Goal: Task Accomplishment & Management: Complete application form

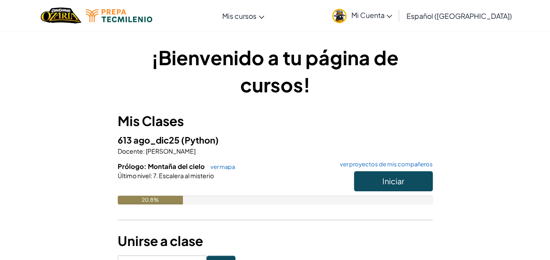
drag, startPoint x: 440, startPoint y: 95, endPoint x: 390, endPoint y: 107, distance: 51.1
click at [374, 118] on h3 "Mis Clases" at bounding box center [275, 121] width 315 height 20
drag, startPoint x: 143, startPoint y: 196, endPoint x: 183, endPoint y: 204, distance: 40.7
click at [183, 204] on div "20.8%" at bounding box center [151, 200] width 66 height 9
drag, startPoint x: 183, startPoint y: 204, endPoint x: 266, endPoint y: 120, distance: 118.1
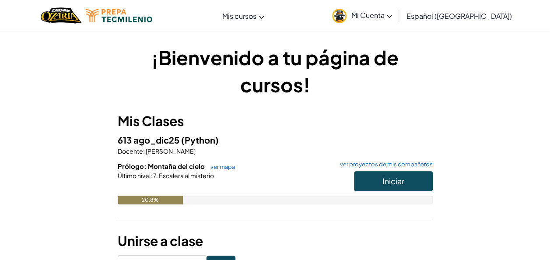
click at [266, 121] on h3 "Mis Clases" at bounding box center [275, 121] width 315 height 20
click at [392, 14] on span "Mi Cuenta" at bounding box center [371, 14] width 41 height 9
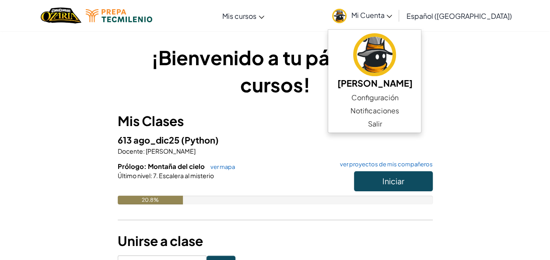
click at [325, 120] on h3 "Mis Clases" at bounding box center [275, 121] width 315 height 20
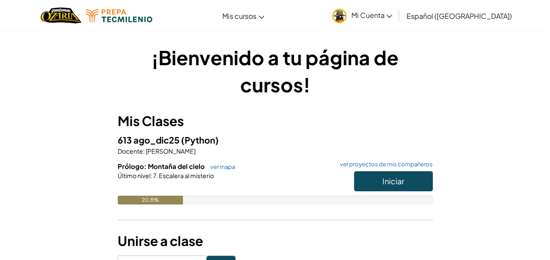
click at [392, 14] on span "Mi Cuenta" at bounding box center [371, 14] width 41 height 9
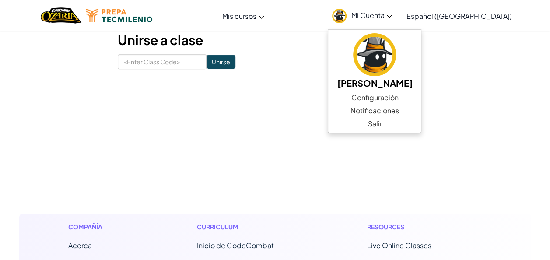
scroll to position [201, 0]
click at [145, 59] on input at bounding box center [162, 61] width 89 height 15
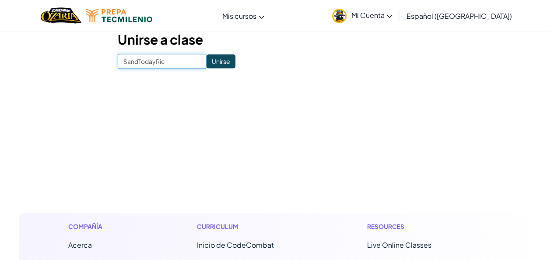
type input "SandTodayRice"
click input "Unirse" at bounding box center [220, 61] width 29 height 14
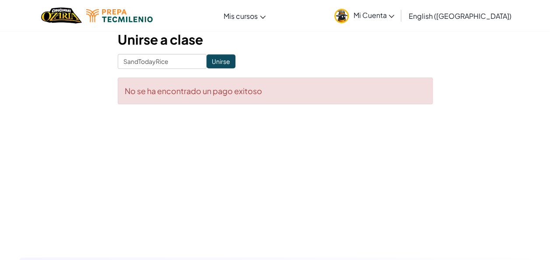
click at [212, 70] on form "SandTodayRice Unirse No se ha encontrado un pago exitoso" at bounding box center [275, 79] width 315 height 50
click at [212, 68] on form "SandTodayRice Unirse No se ha encontrado un pago exitoso" at bounding box center [275, 79] width 315 height 50
click at [212, 65] on input "Unirse" at bounding box center [220, 61] width 29 height 14
drag, startPoint x: 182, startPoint y: 90, endPoint x: 282, endPoint y: 91, distance: 100.2
click at [282, 91] on div "No se ha encontrado un pago exitoso" at bounding box center [275, 90] width 315 height 27
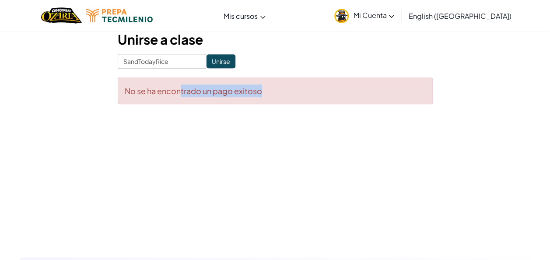
drag, startPoint x: 282, startPoint y: 91, endPoint x: 262, endPoint y: 87, distance: 20.7
click at [262, 87] on div "No se ha encontrado un pago exitoso" at bounding box center [275, 90] width 315 height 27
click at [266, 85] on div "No se ha encontrado un pago exitoso" at bounding box center [275, 90] width 315 height 27
drag, startPoint x: 258, startPoint y: 90, endPoint x: 102, endPoint y: 93, distance: 155.7
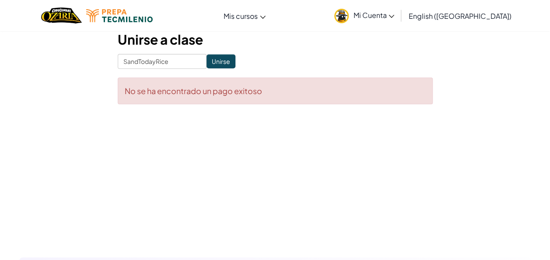
click at [303, 39] on h3 "Unirse a clase" at bounding box center [275, 40] width 315 height 20
click at [208, 62] on input "Unirse" at bounding box center [220, 61] width 29 height 14
drag, startPoint x: 206, startPoint y: 98, endPoint x: 272, endPoint y: 101, distance: 67.0
click at [272, 101] on div "No se ha encontrado un pago exitoso" at bounding box center [275, 90] width 315 height 27
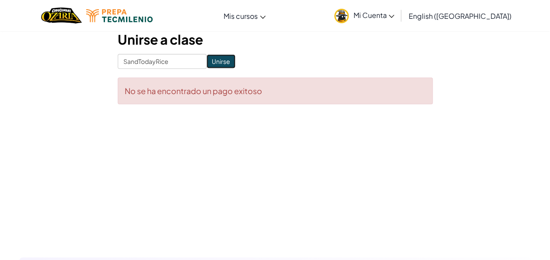
click at [206, 64] on input "Unirse" at bounding box center [220, 61] width 29 height 14
